Goal: Navigation & Orientation: Find specific page/section

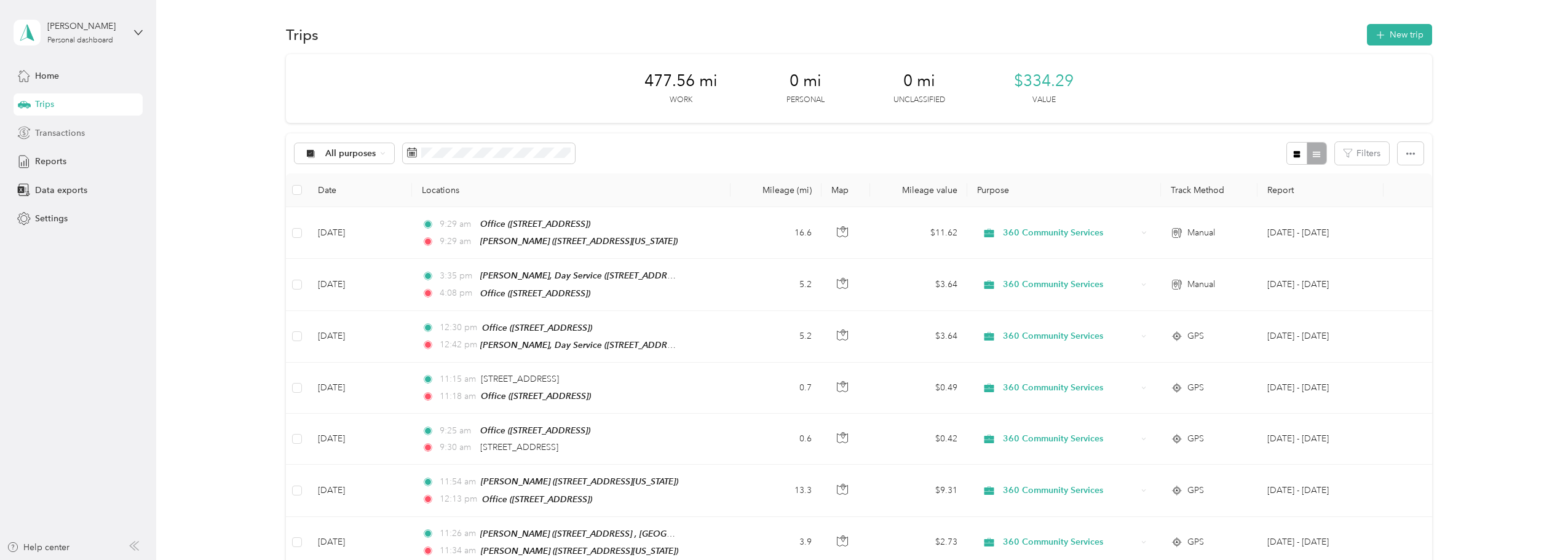
click at [44, 136] on span "Transactions" at bounding box center [60, 133] width 50 height 13
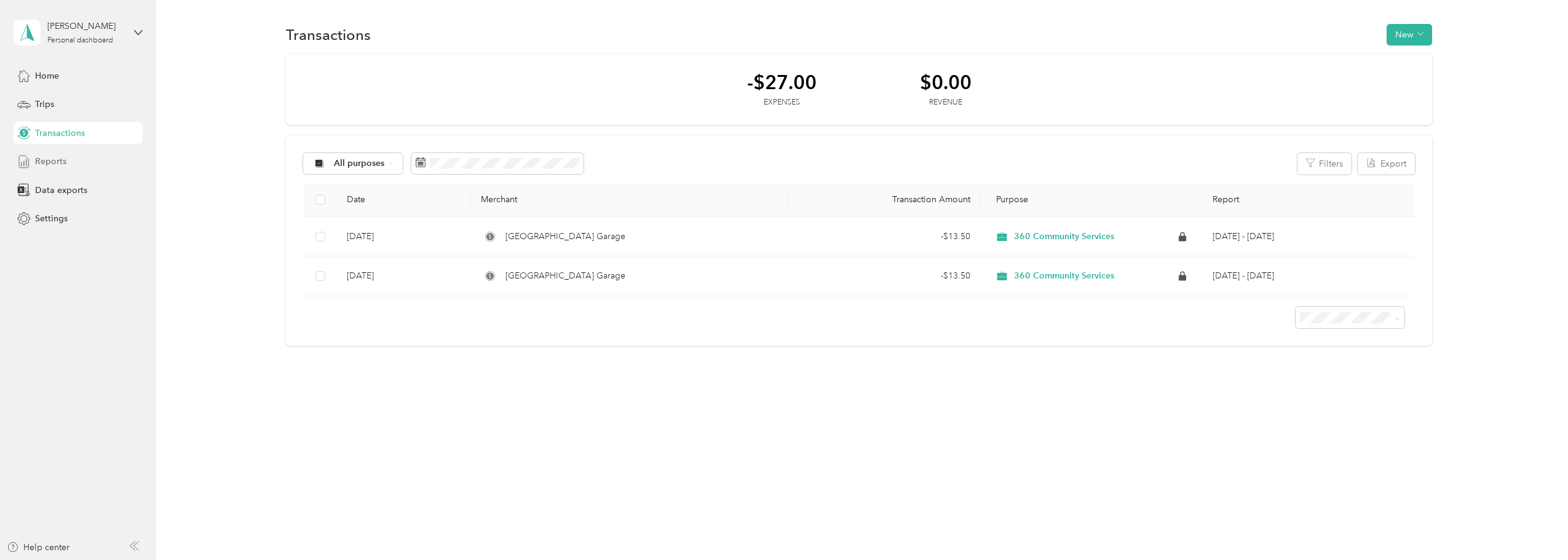
click at [85, 169] on div "Reports" at bounding box center [78, 161] width 129 height 22
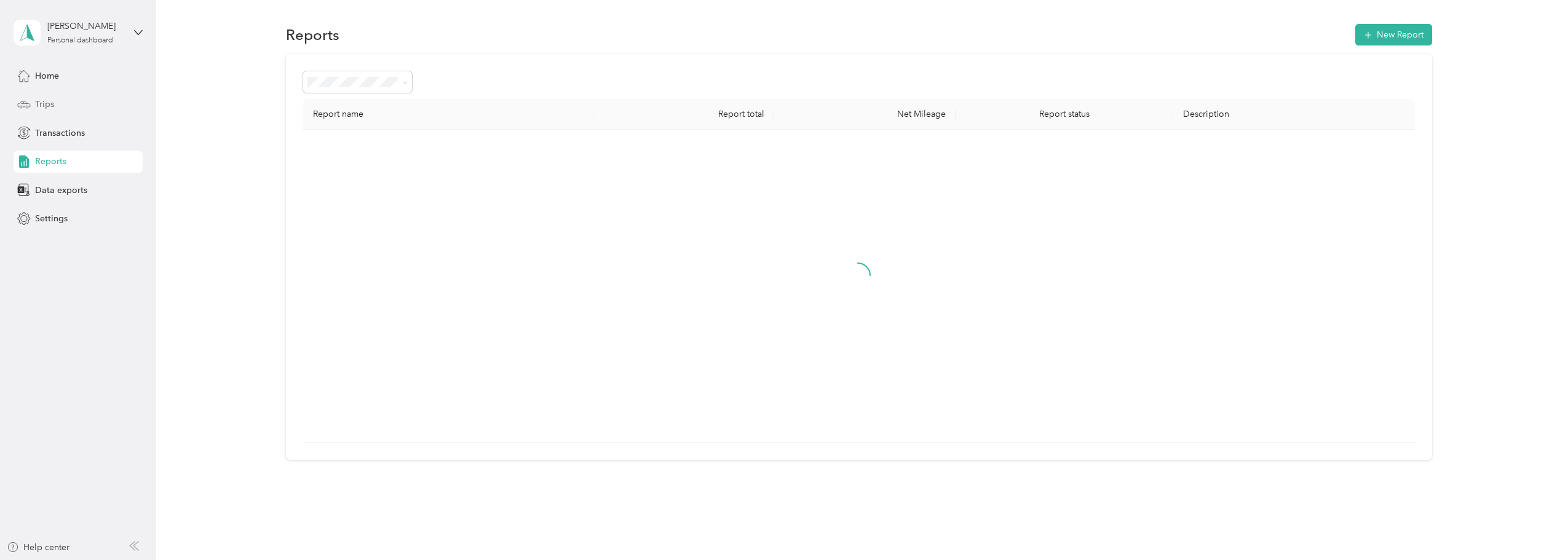
click at [72, 110] on div "Trips" at bounding box center [78, 105] width 129 height 22
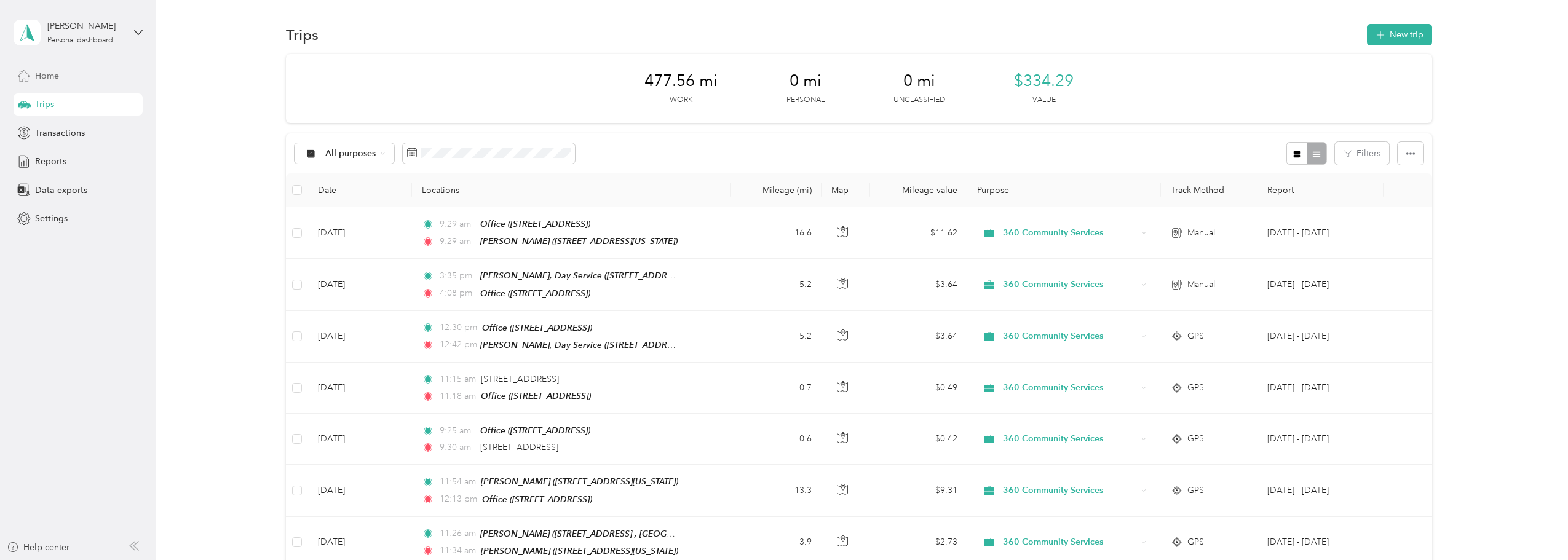
click at [47, 74] on span "Home" at bounding box center [47, 76] width 24 height 13
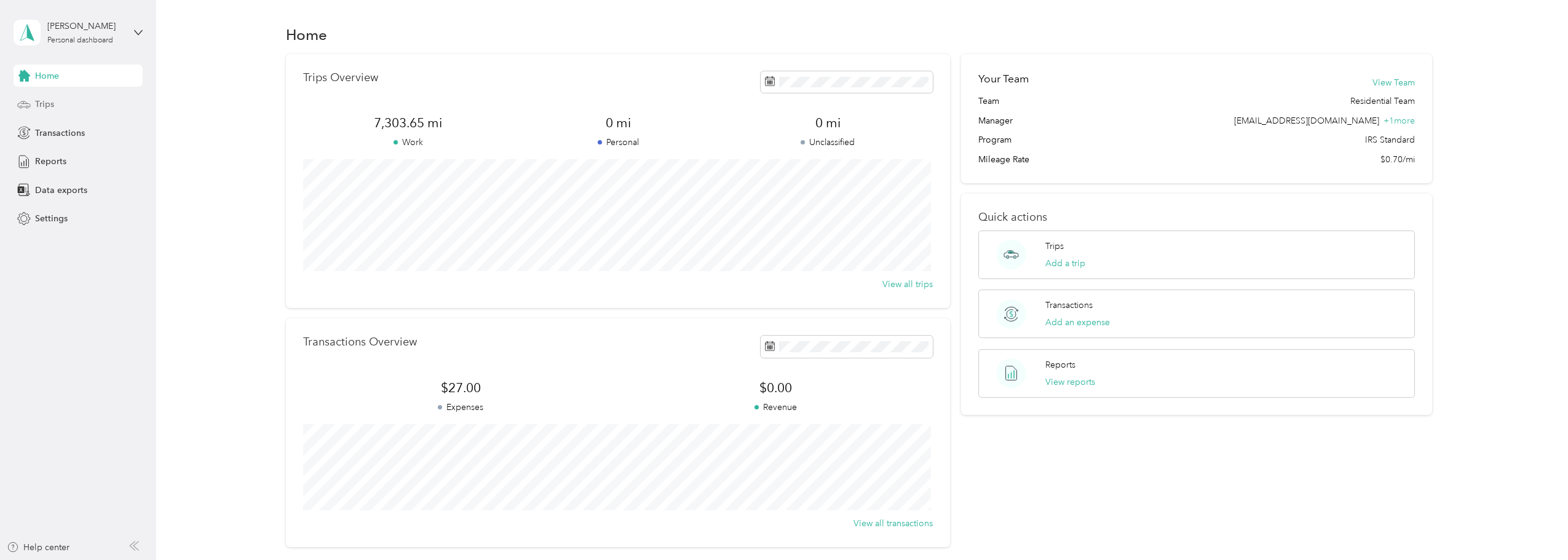
click at [75, 109] on div "Trips" at bounding box center [78, 105] width 129 height 22
